Goal: Navigation & Orientation: Find specific page/section

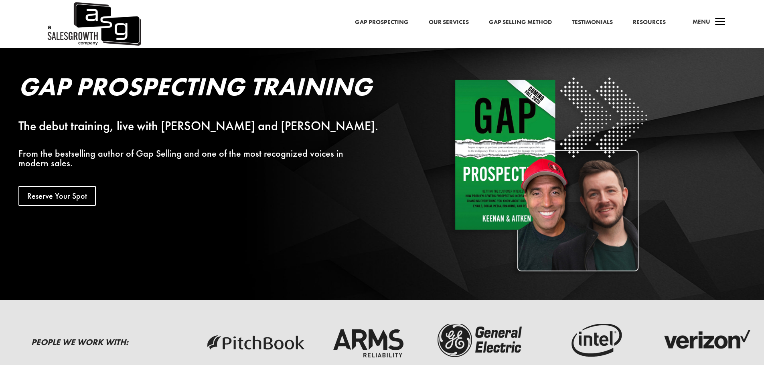
click at [721, 21] on span "a" at bounding box center [720, 22] width 16 height 16
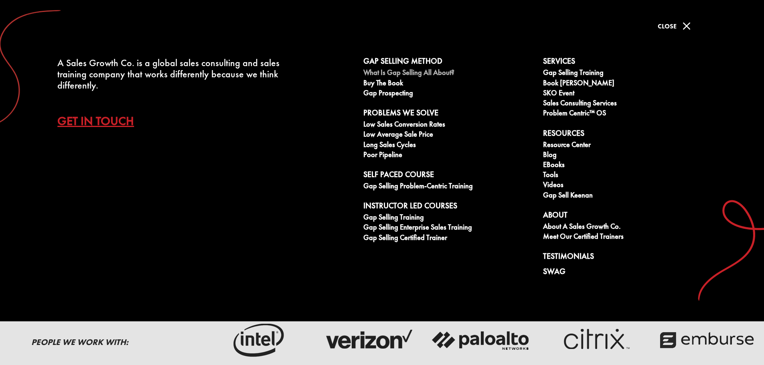
click at [384, 75] on link "What is Gap Selling all about?" at bounding box center [448, 74] width 171 height 10
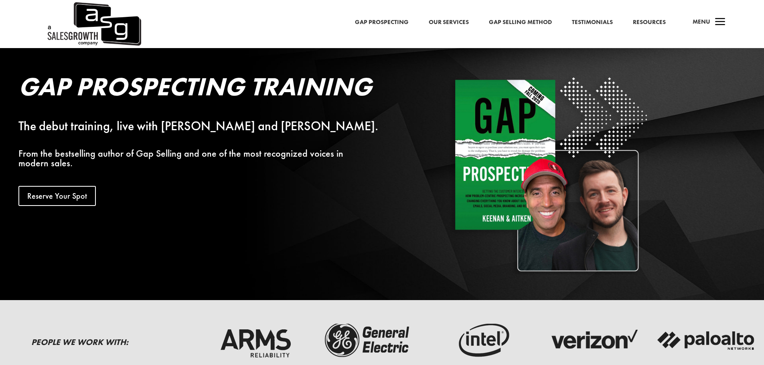
click at [714, 23] on span "a" at bounding box center [720, 22] width 16 height 16
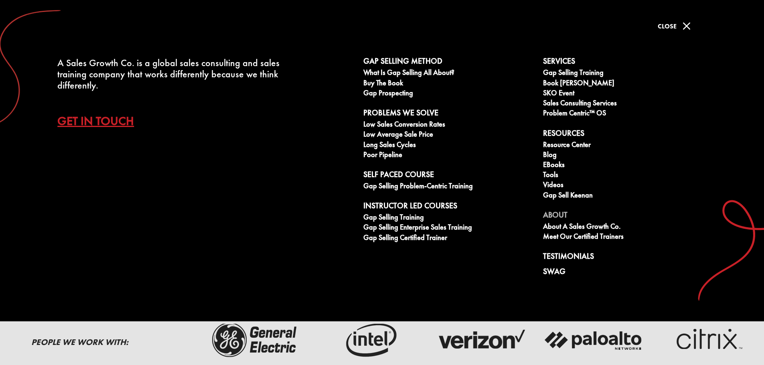
click at [555, 215] on link "About" at bounding box center [628, 217] width 171 height 12
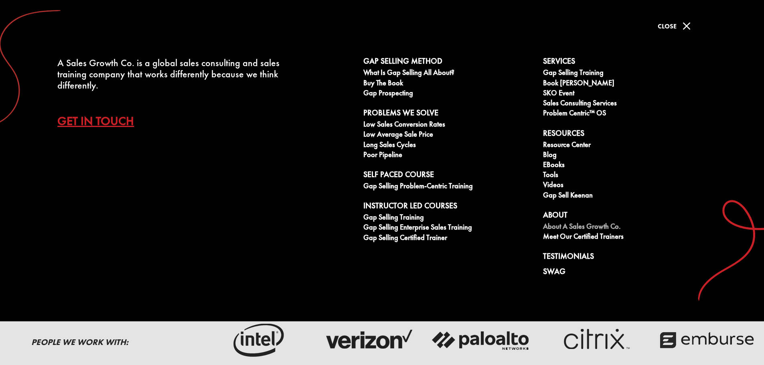
click at [558, 228] on link "About A Sales Growth Co." at bounding box center [628, 228] width 171 height 10
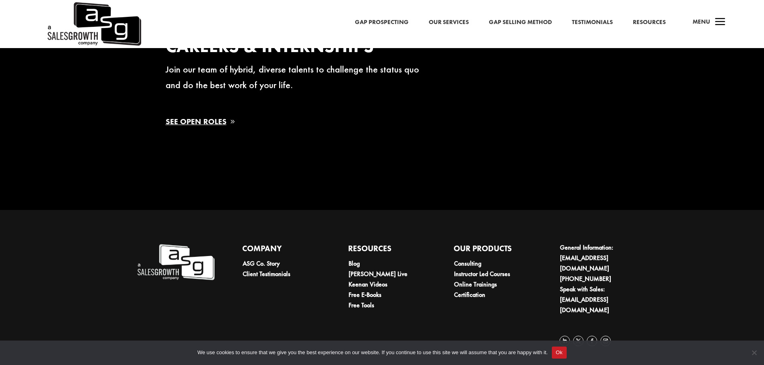
scroll to position [1477, 0]
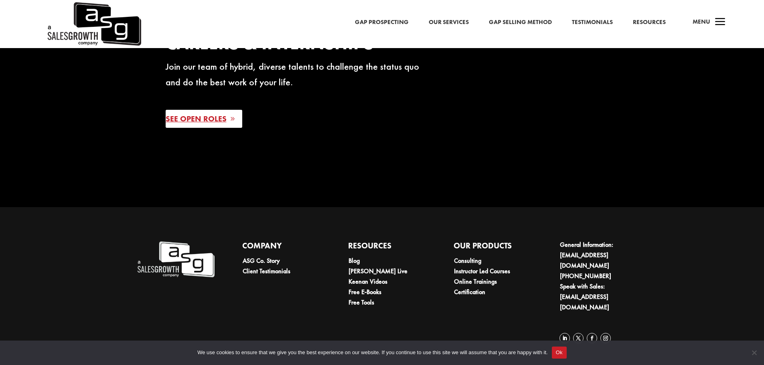
click at [209, 124] on link "See Open Roles" at bounding box center [204, 119] width 77 height 18
